Goal: Check status

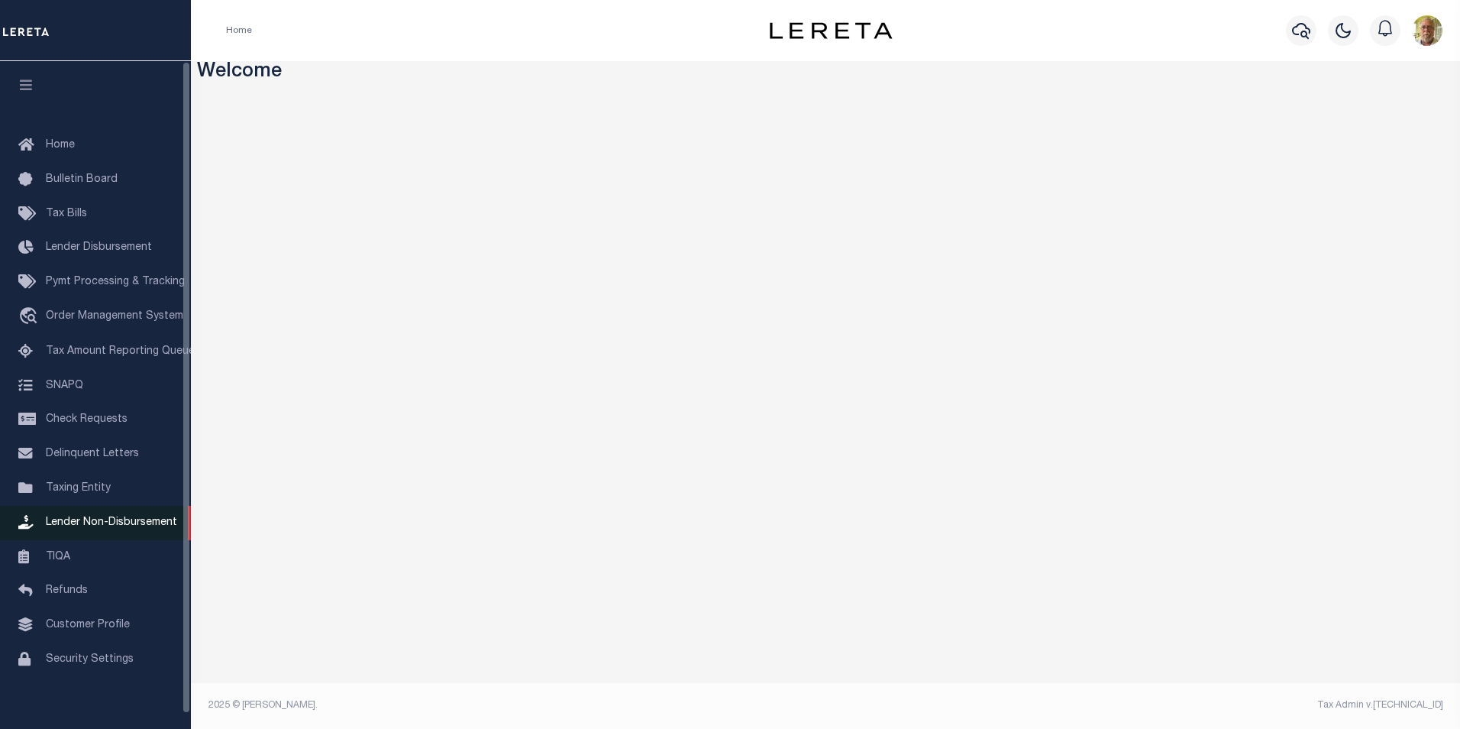
click at [105, 524] on span "Lender Non-Disbursement" at bounding box center [111, 522] width 131 height 11
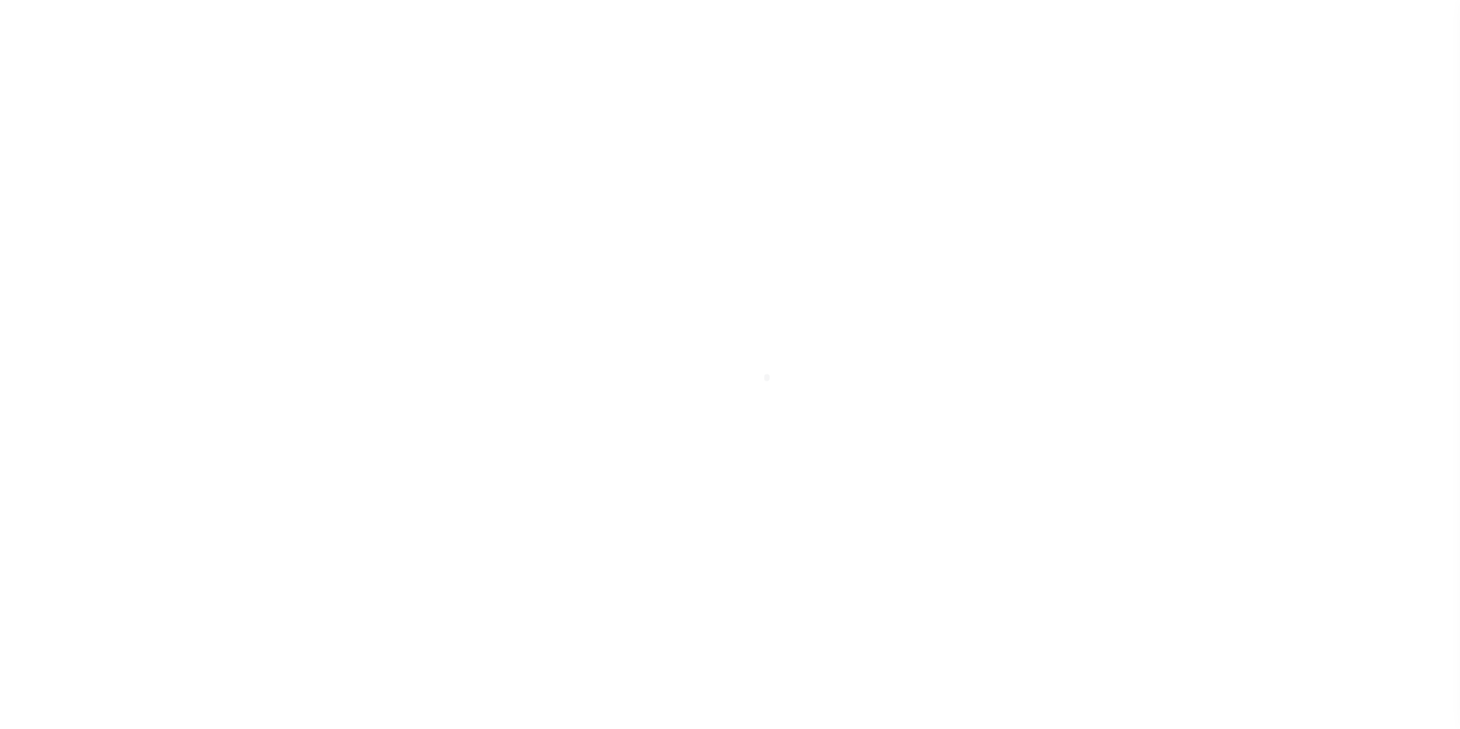
select select
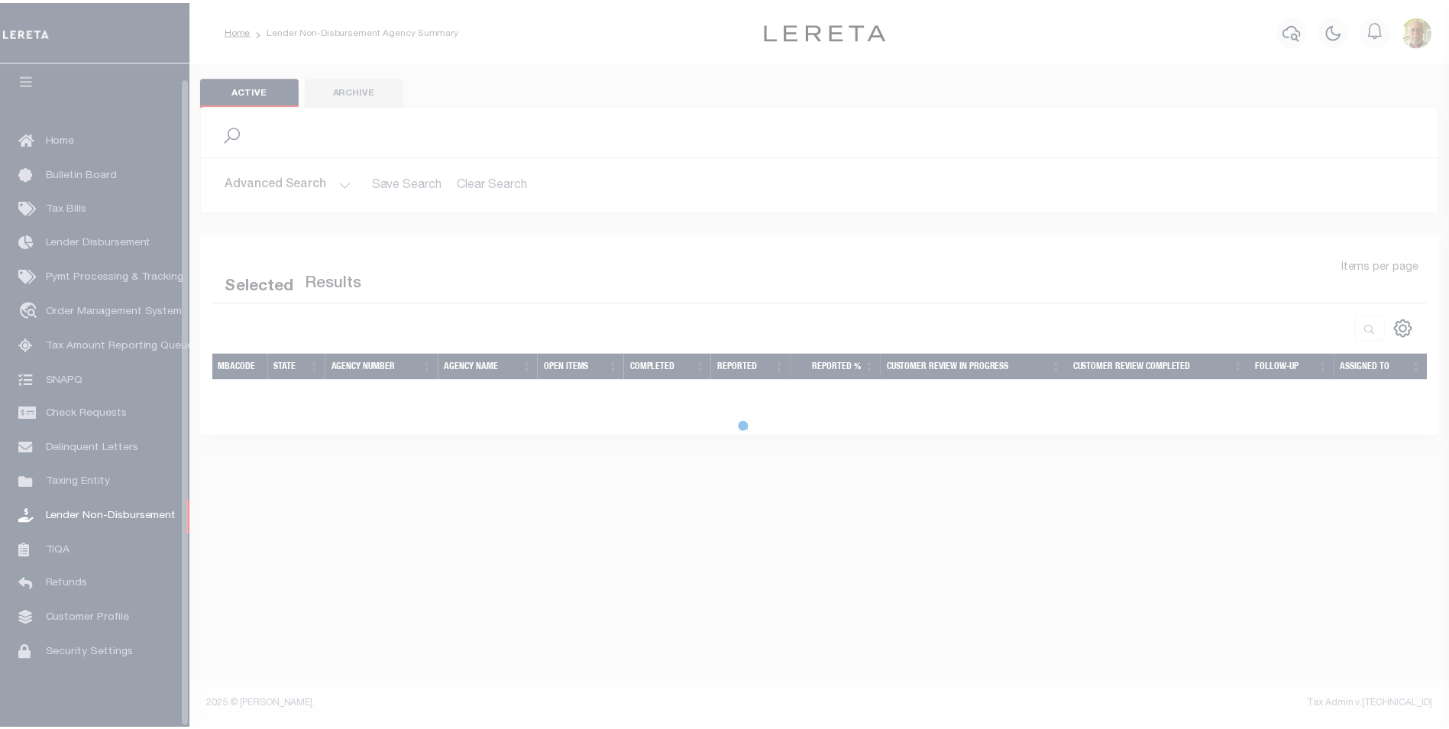
scroll to position [15, 0]
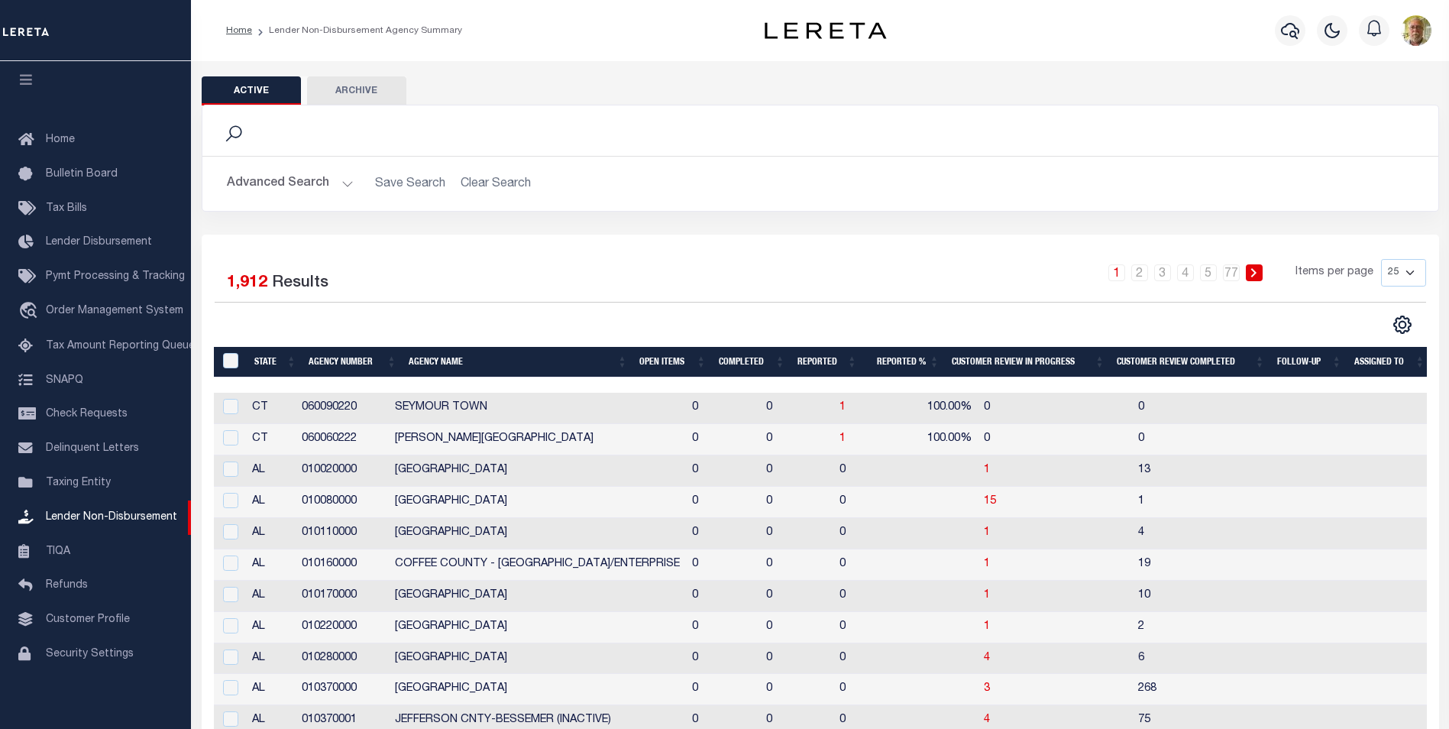
click at [343, 187] on button "Advanced Search" at bounding box center [290, 184] width 127 height 30
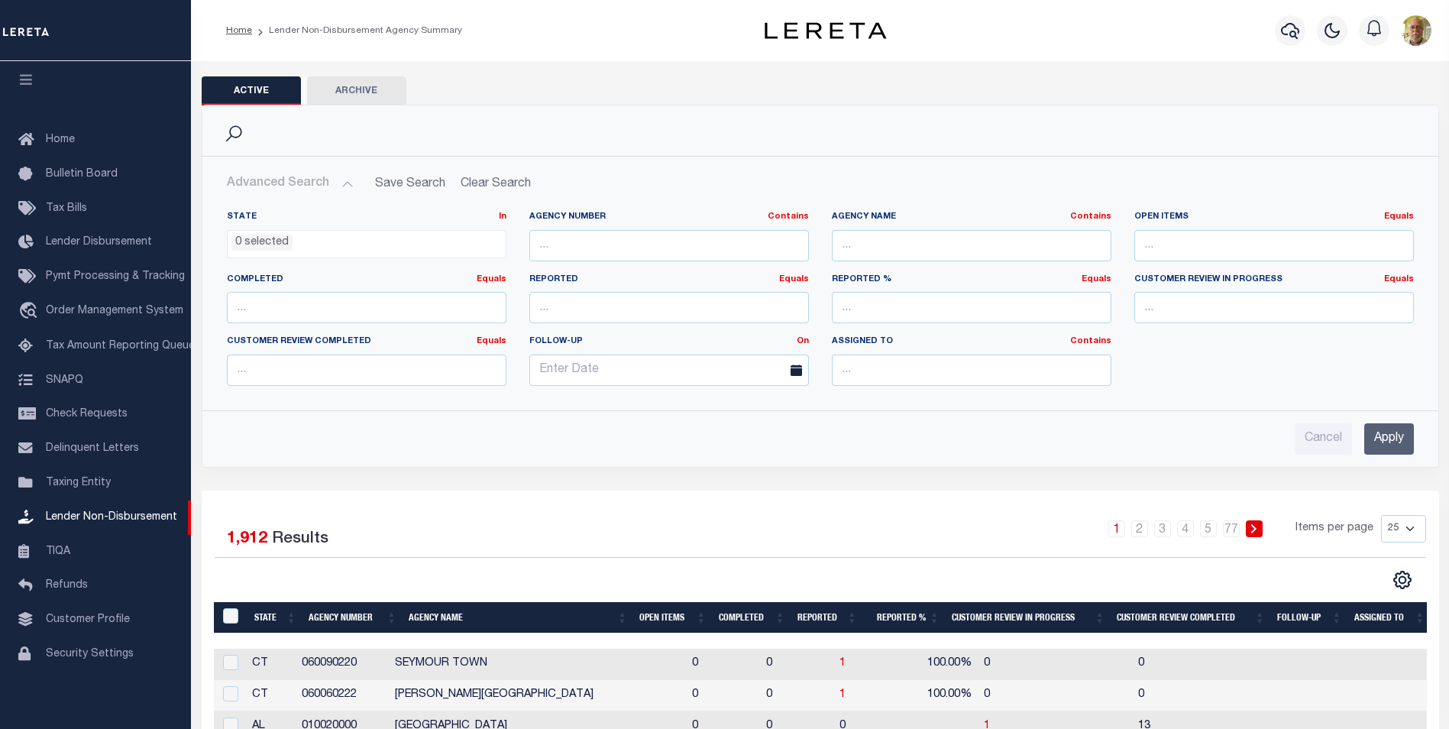
click at [1387, 427] on input "Apply" at bounding box center [1389, 438] width 50 height 31
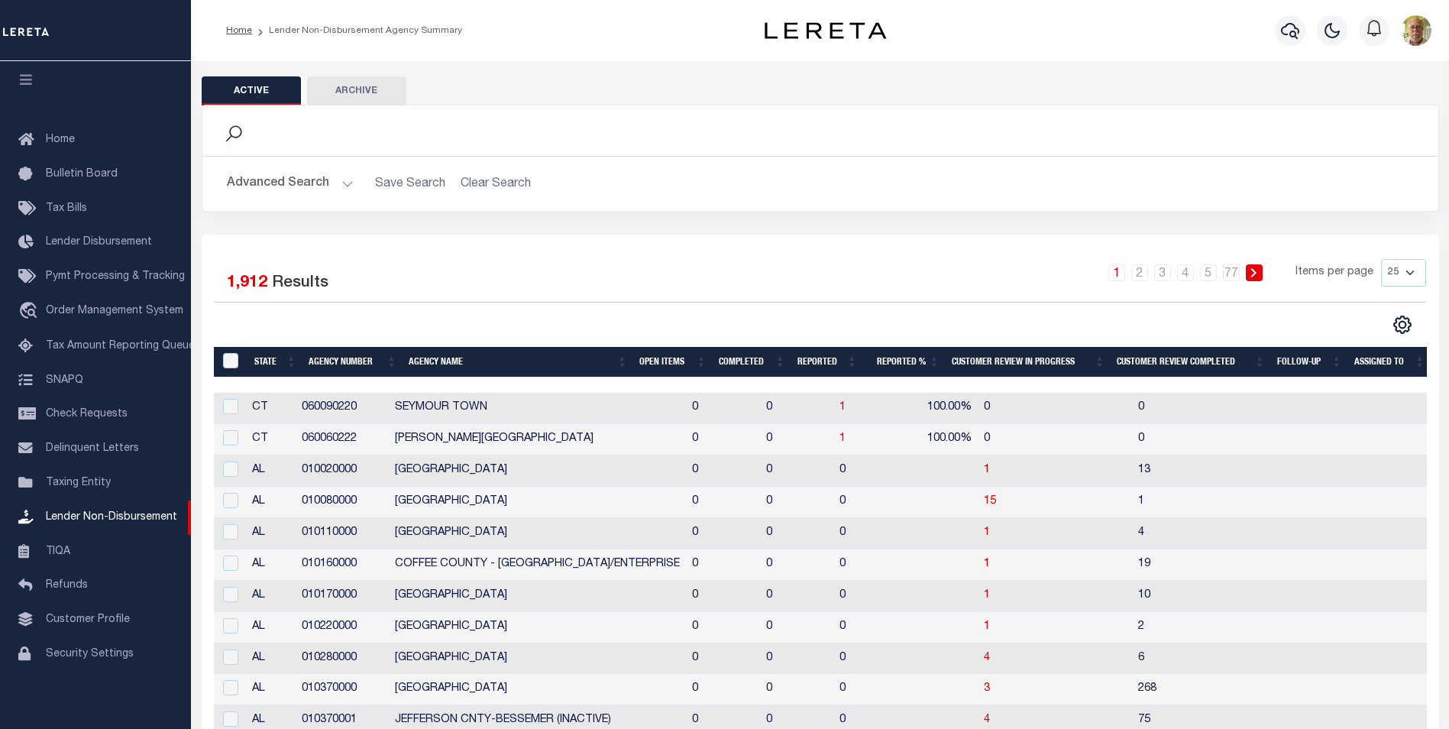
click at [655, 357] on th "Open Items" at bounding box center [672, 362] width 79 height 31
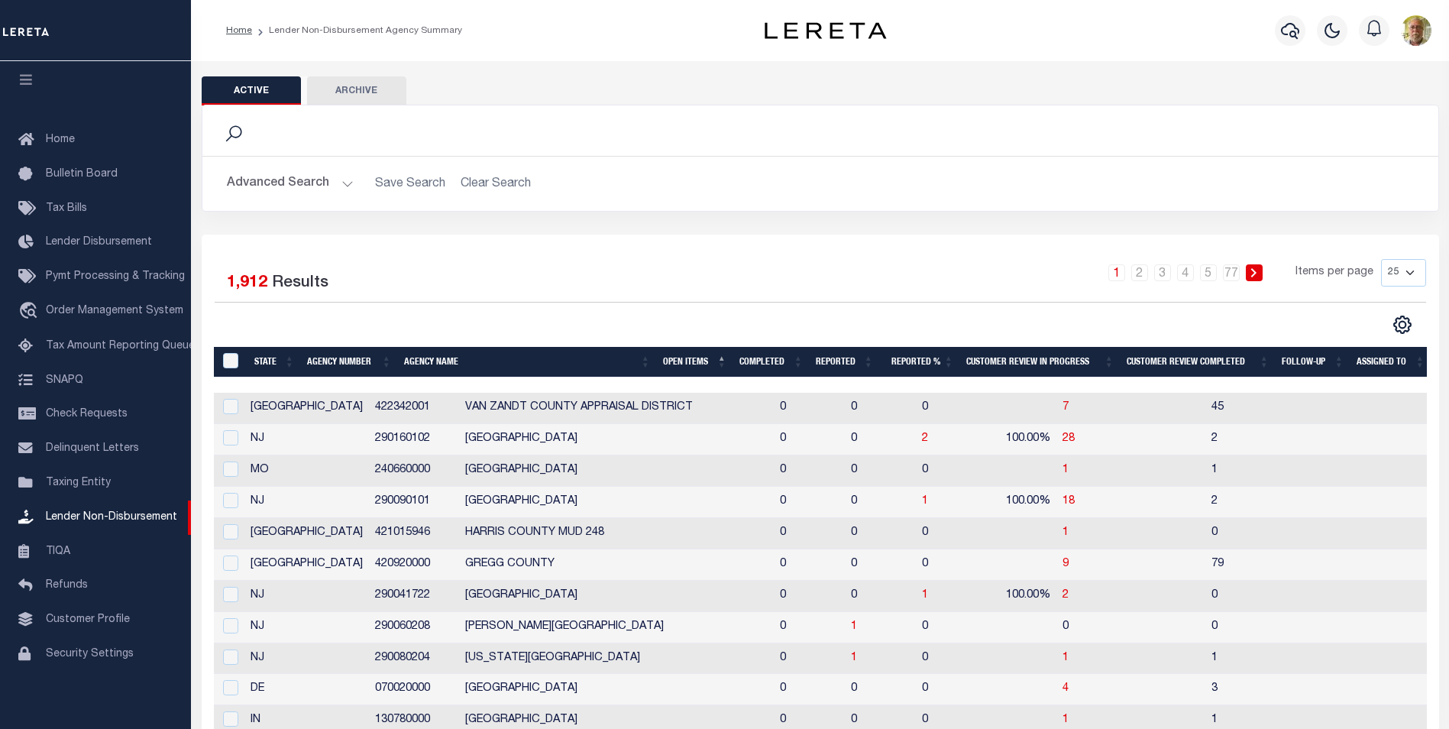
click at [674, 363] on th "Open Items" at bounding box center [695, 362] width 76 height 31
